Goal: Information Seeking & Learning: Learn about a topic

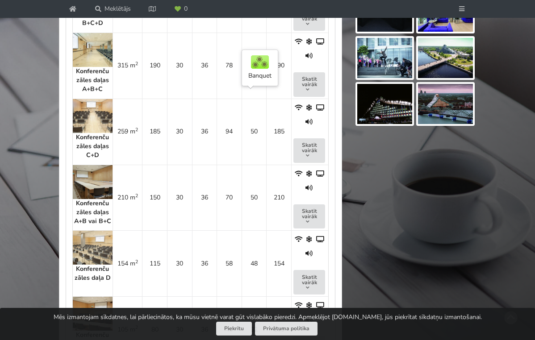
scroll to position [711, 0]
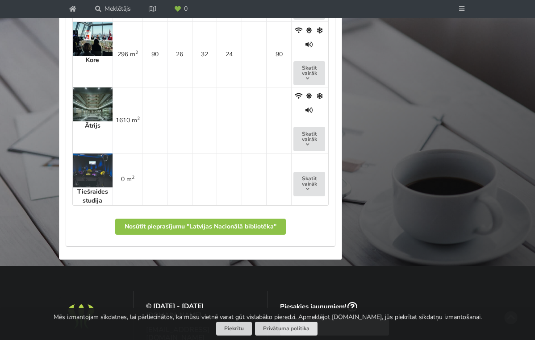
scroll to position [1243, 0]
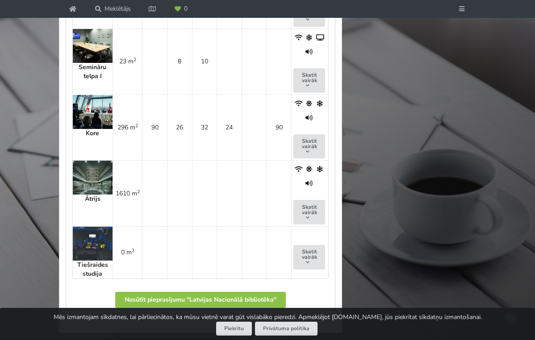
click at [96, 100] on img at bounding box center [93, 112] width 40 height 34
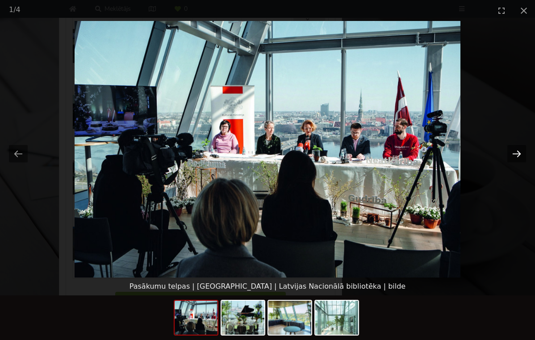
click at [517, 152] on button "Next slide" at bounding box center [516, 153] width 19 height 17
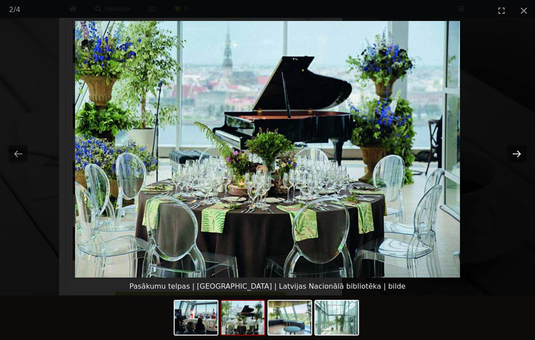
click at [517, 152] on button "Next slide" at bounding box center [516, 153] width 19 height 17
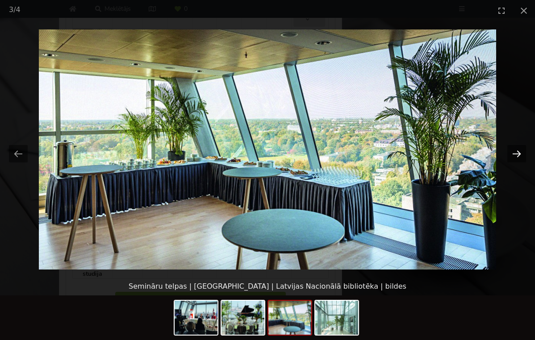
click at [517, 152] on button "Next slide" at bounding box center [516, 153] width 19 height 17
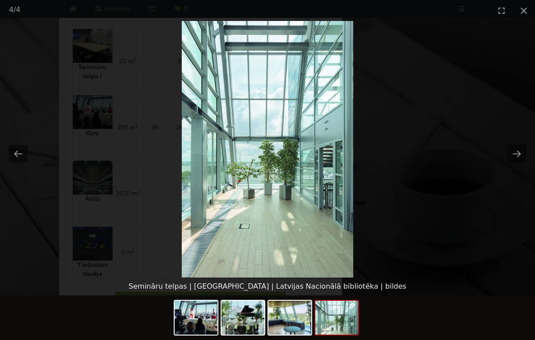
click at [397, 148] on picture at bounding box center [267, 149] width 535 height 257
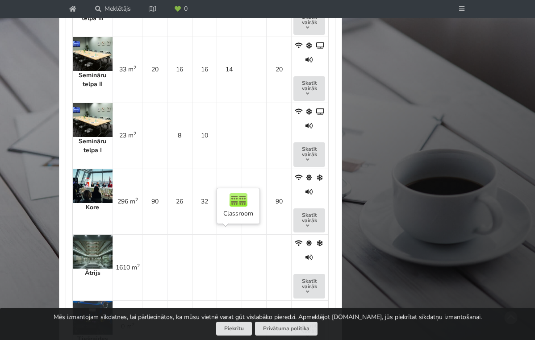
scroll to position [1158, 0]
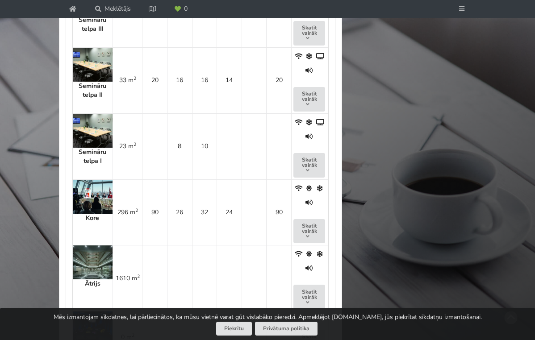
click at [90, 195] on img at bounding box center [93, 197] width 40 height 34
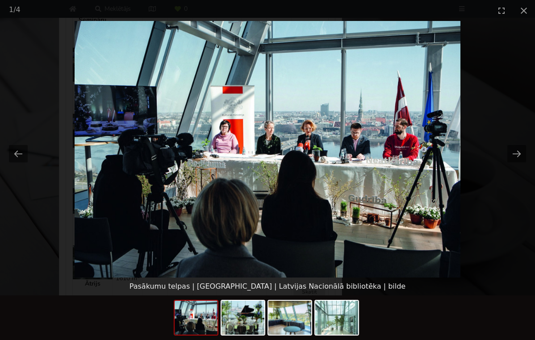
click at [400, 191] on picture at bounding box center [267, 149] width 535 height 257
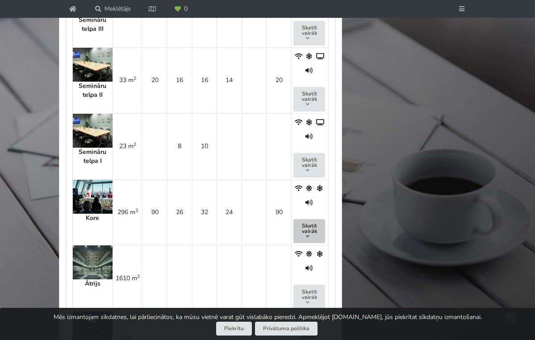
click at [316, 225] on button "Skatīt vairāk" at bounding box center [309, 231] width 32 height 25
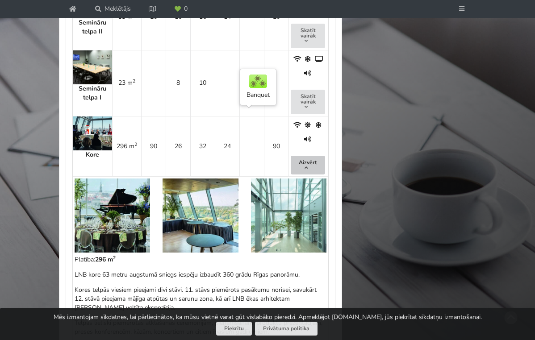
scroll to position [1221, 0]
